Goal: Transaction & Acquisition: Purchase product/service

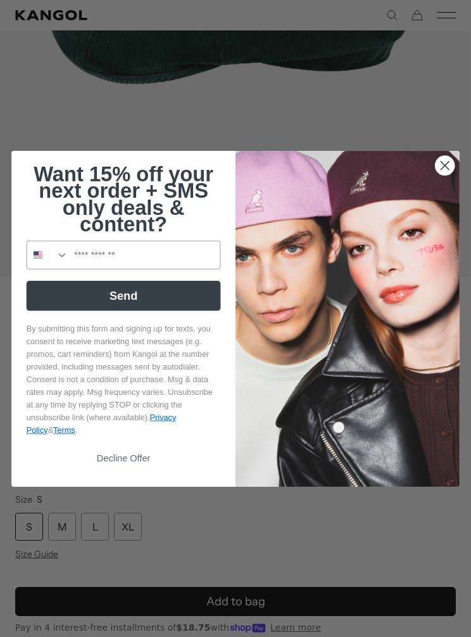
click at [444, 169] on icon "Close dialog" at bounding box center [445, 165] width 8 height 8
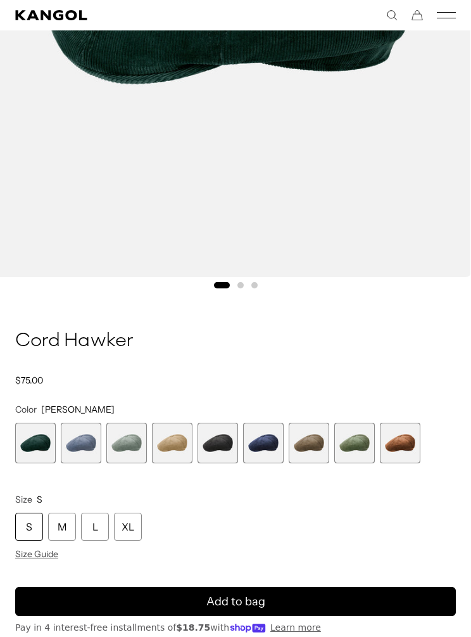
click at [29, 435] on span "1 of 9" at bounding box center [35, 443] width 41 height 41
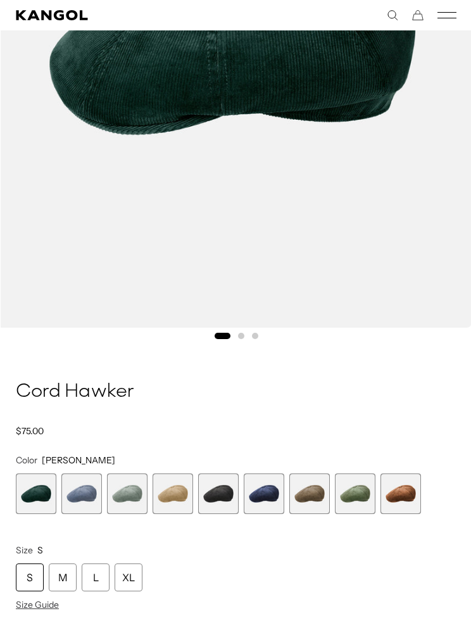
scroll to position [377, 0]
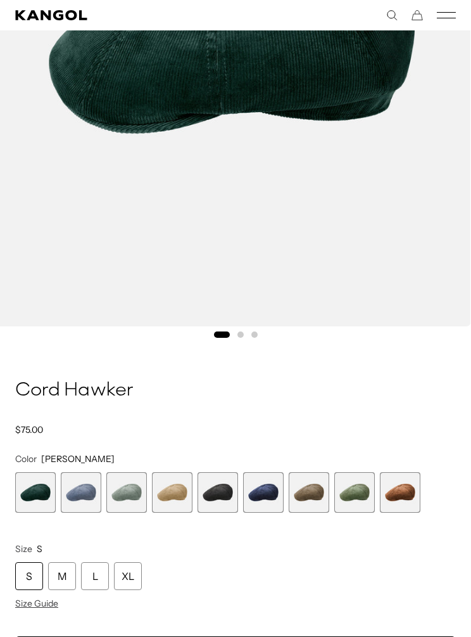
click at [220, 495] on span "5 of 9" at bounding box center [218, 492] width 41 height 41
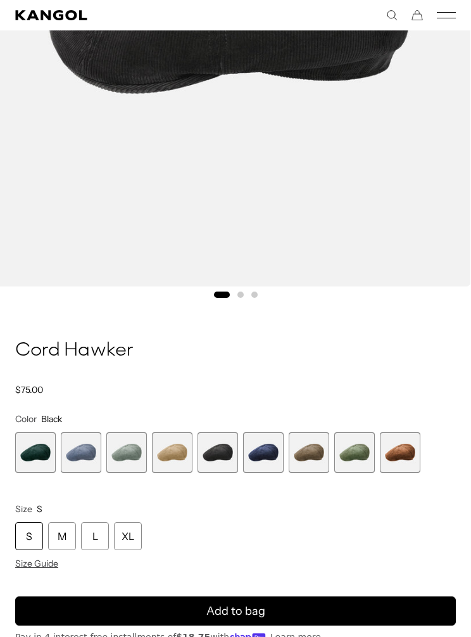
scroll to position [417, 0]
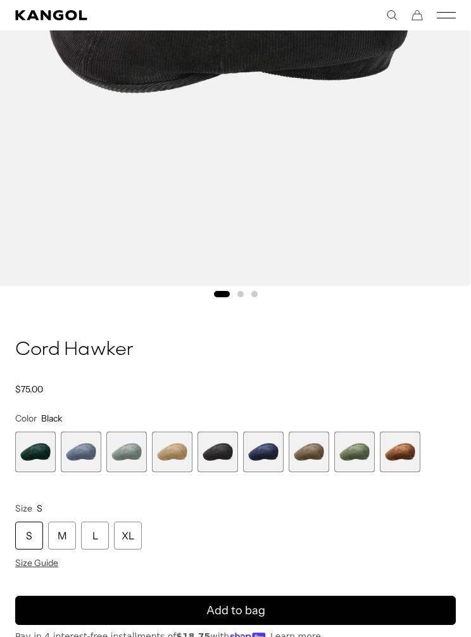
click at [269, 450] on span "6 of 9" at bounding box center [263, 451] width 41 height 41
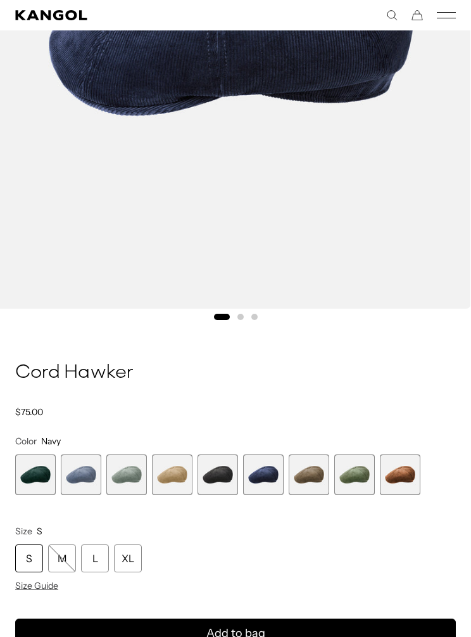
click at [317, 471] on span "7 of 9" at bounding box center [309, 474] width 41 height 41
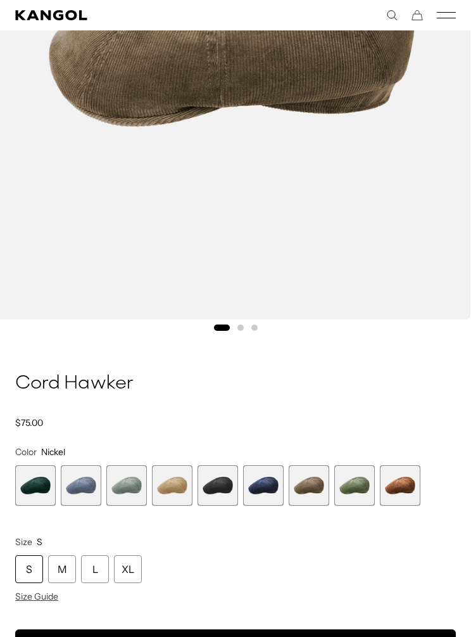
scroll to position [396, 0]
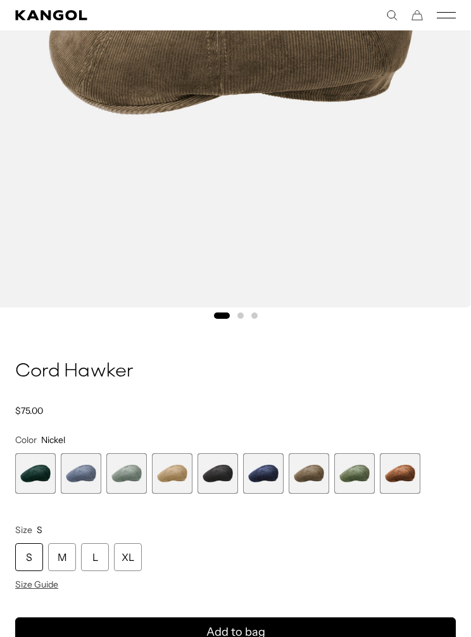
click at [365, 472] on span "8 of 9" at bounding box center [354, 473] width 41 height 41
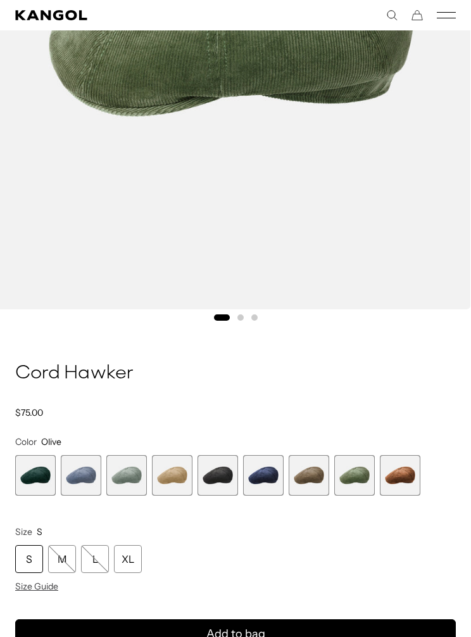
scroll to position [0, 261]
click at [410, 477] on span "9 of 9" at bounding box center [400, 475] width 41 height 41
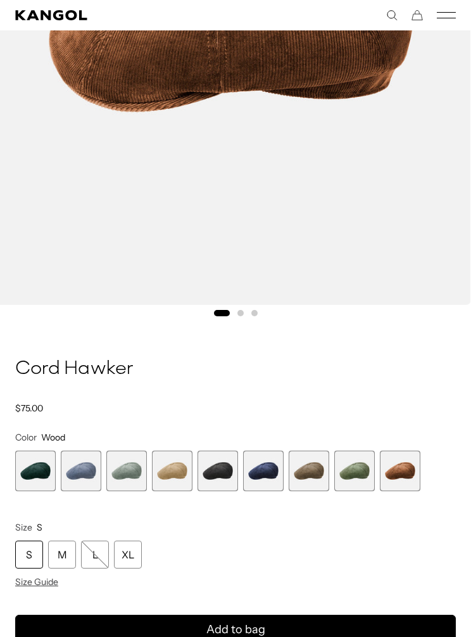
click at [28, 475] on span "1 of 9" at bounding box center [35, 470] width 41 height 41
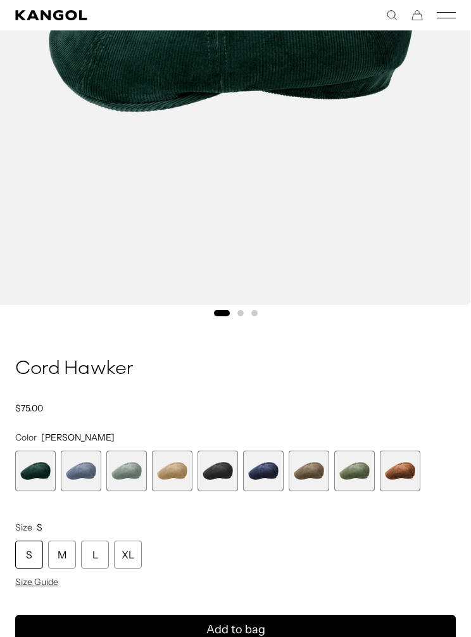
click at [80, 474] on span "2 of 9" at bounding box center [81, 470] width 41 height 41
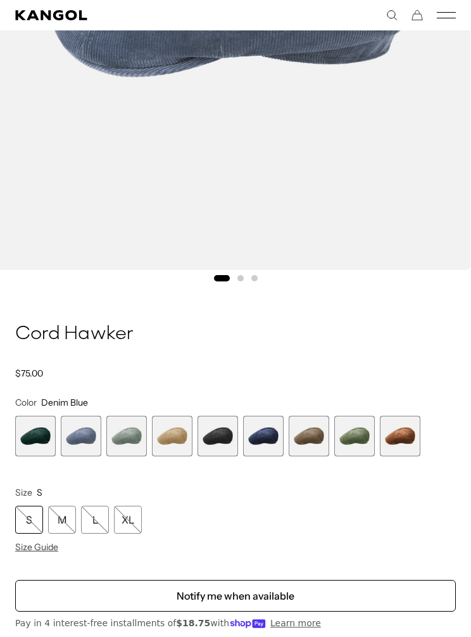
scroll to position [435, 0]
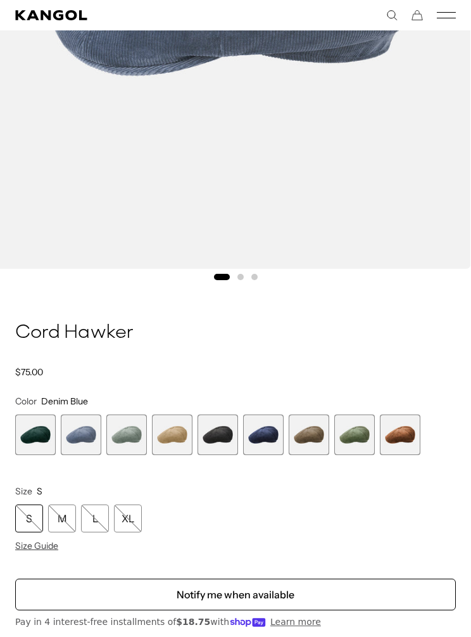
click at [129, 434] on span "3 of 9" at bounding box center [126, 434] width 41 height 41
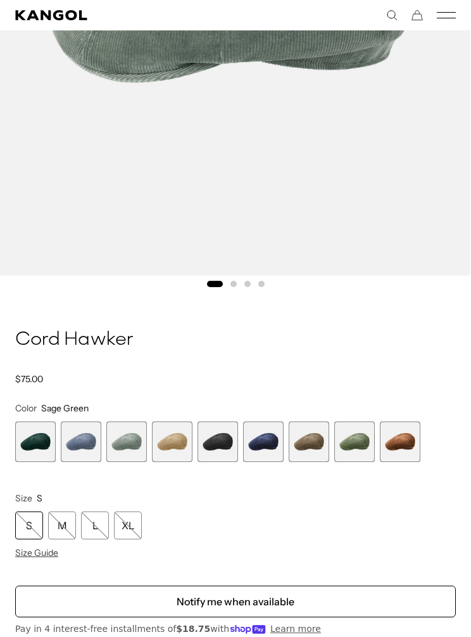
click at [181, 447] on span "4 of 9" at bounding box center [172, 441] width 41 height 41
